Goal: Navigation & Orientation: Find specific page/section

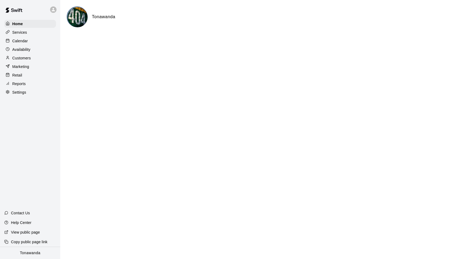
click at [27, 39] on p "Calendar" at bounding box center [20, 40] width 16 height 5
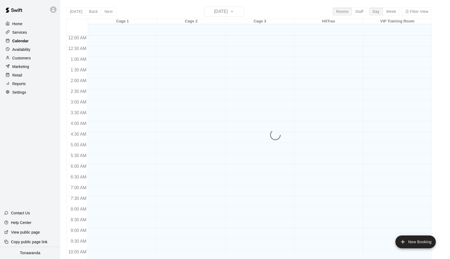
scroll to position [269, 0]
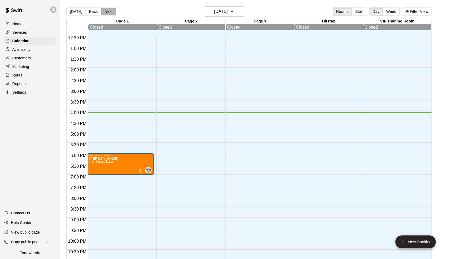
click at [103, 13] on button "Next" at bounding box center [108, 11] width 15 height 8
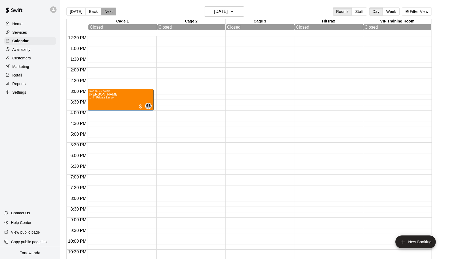
click at [103, 12] on button "Next" at bounding box center [108, 11] width 15 height 8
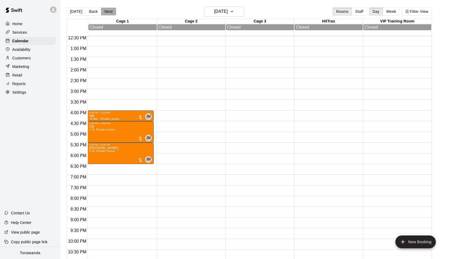
click at [104, 11] on button "Next" at bounding box center [108, 11] width 15 height 8
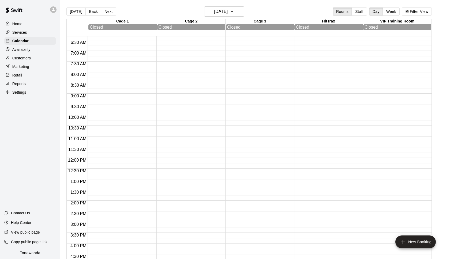
scroll to position [286, 0]
click at [79, 10] on button "[DATE]" at bounding box center [75, 11] width 19 height 8
